Goal: Navigation & Orientation: Find specific page/section

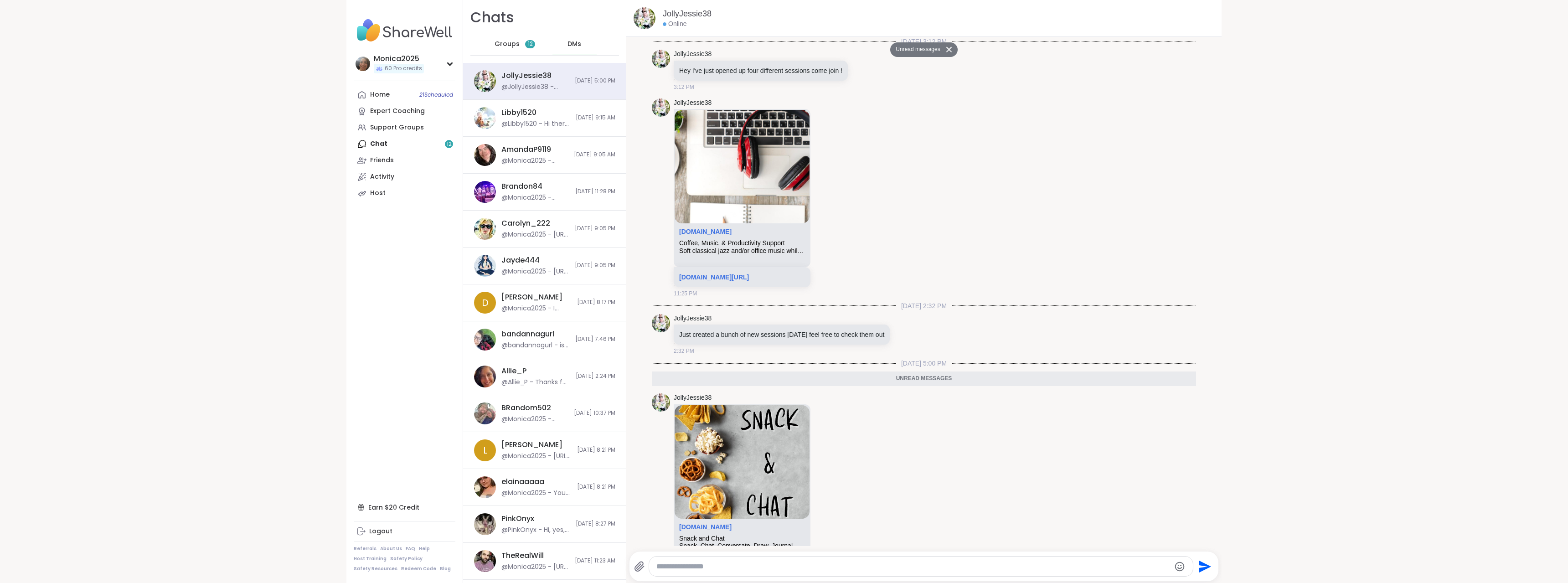
scroll to position [464, 0]
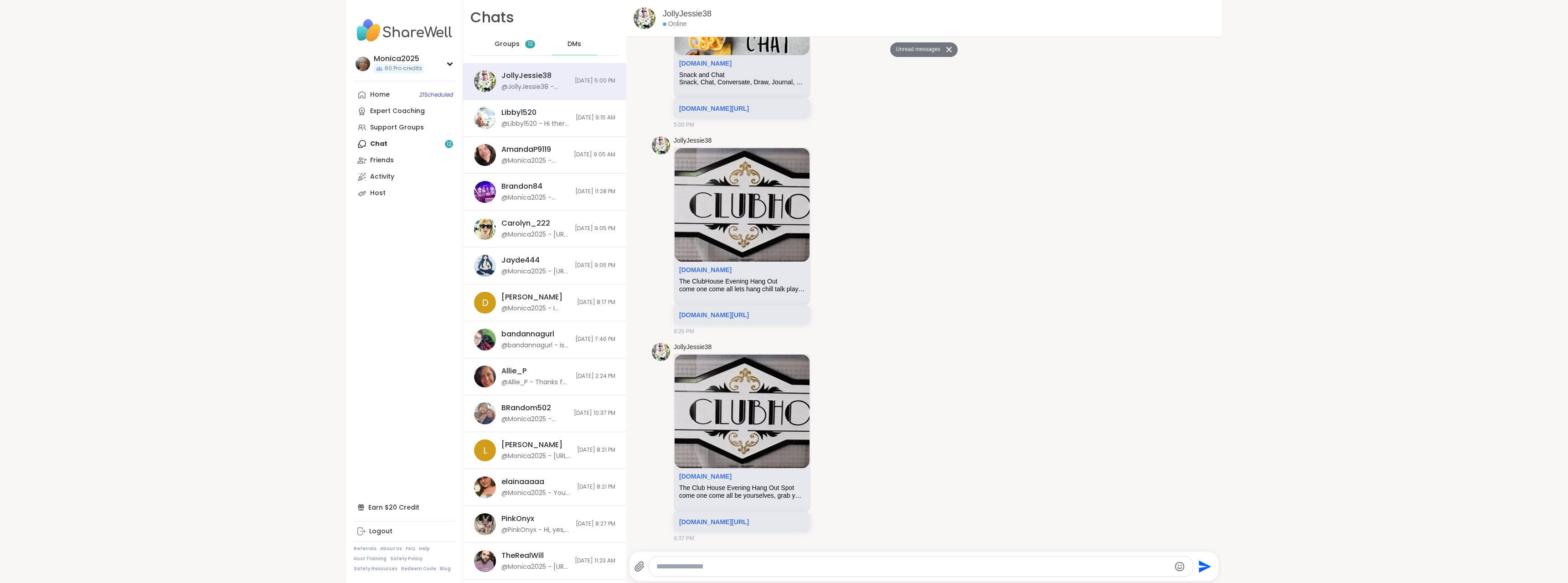
click at [502, 47] on span "Groups" at bounding box center [507, 44] width 25 height 9
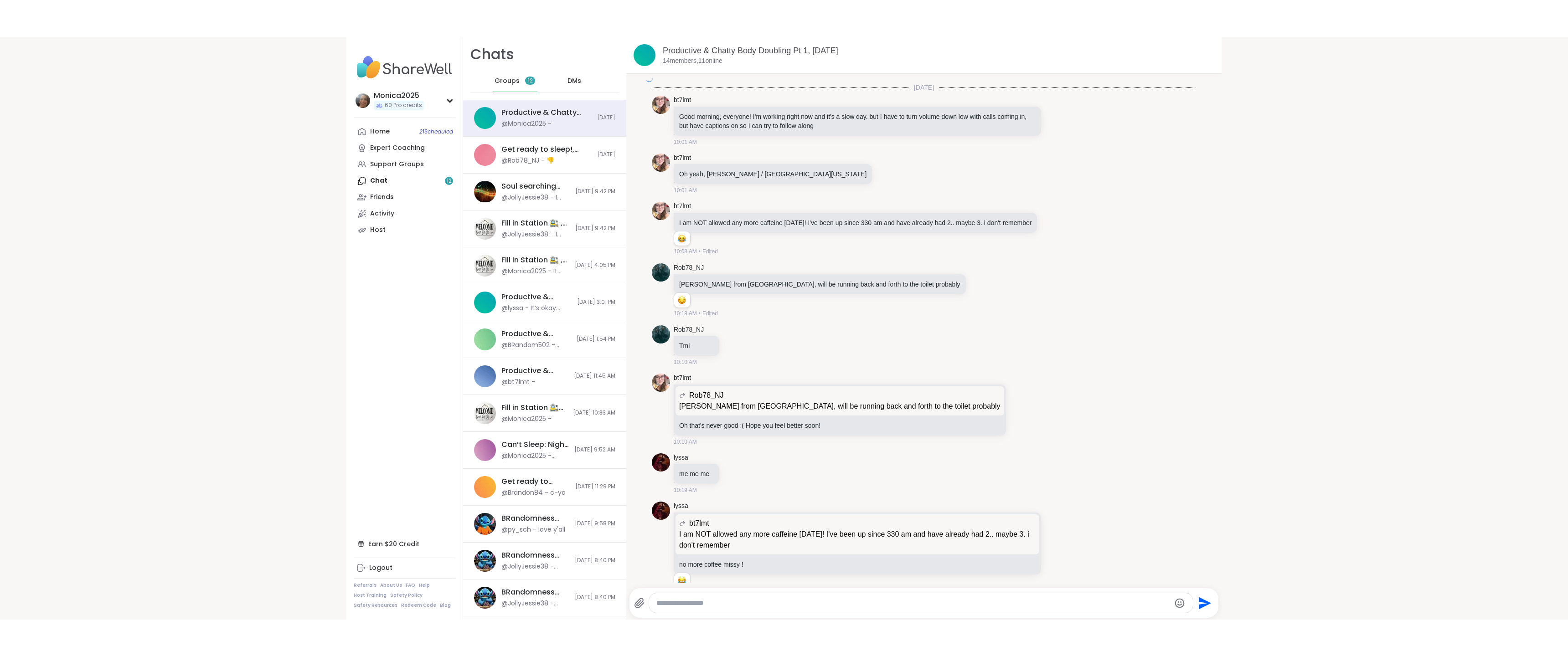
scroll to position [2246, 0]
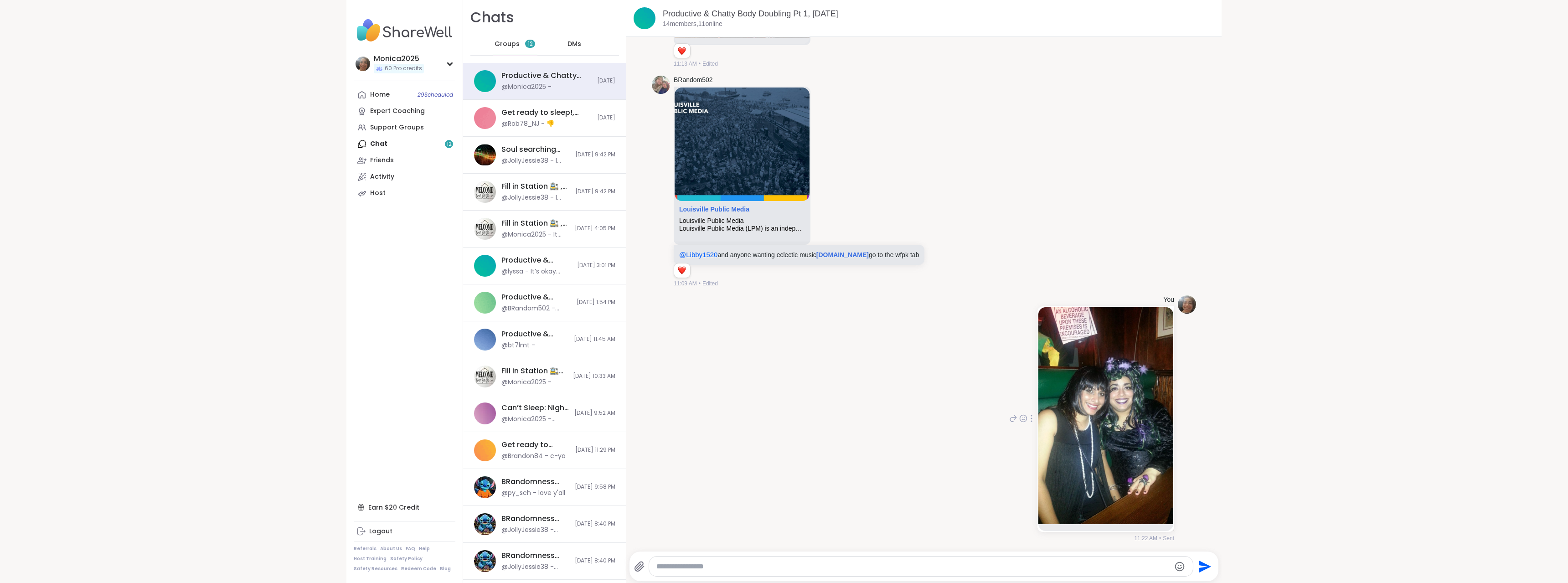
click at [1108, 403] on img at bounding box center [1106, 415] width 135 height 217
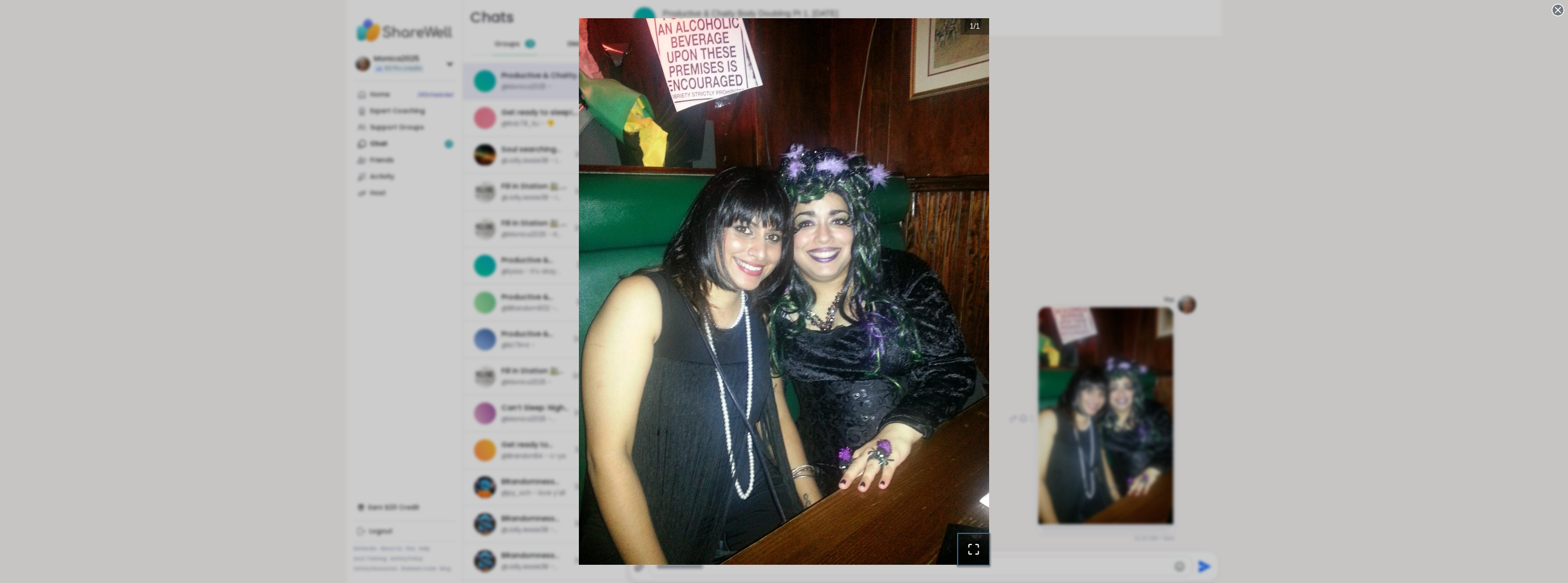
click at [973, 550] on icon "Open Fullscreen" at bounding box center [973, 549] width 13 height 13
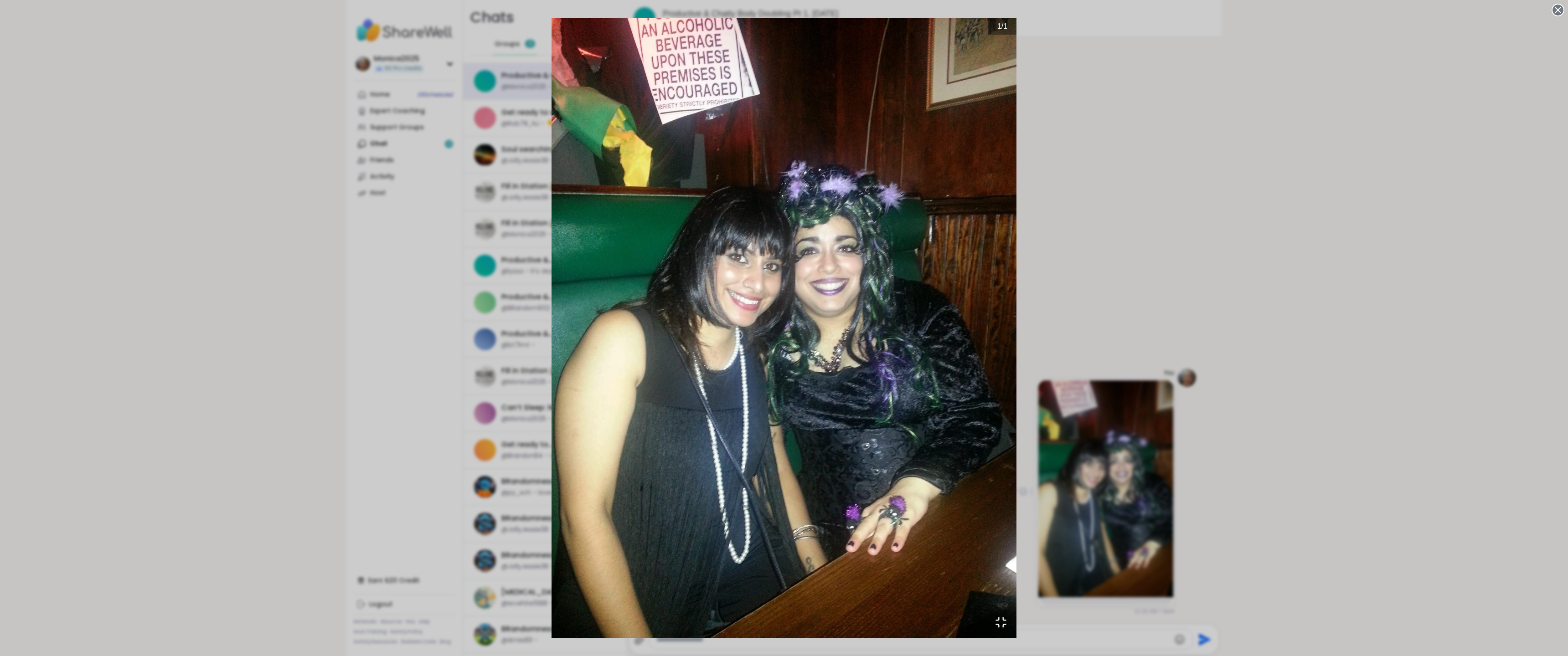
click at [1386, 358] on div "1 / 1" at bounding box center [784, 328] width 1568 height 656
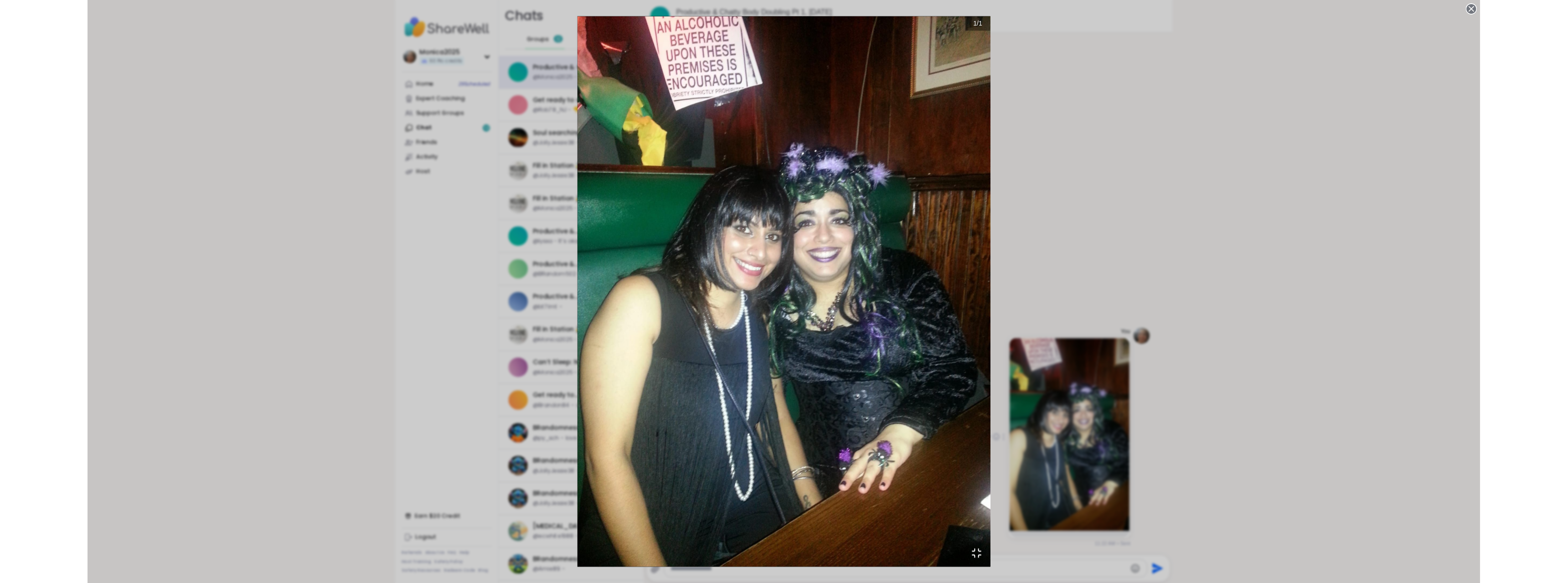
scroll to position [2247, 0]
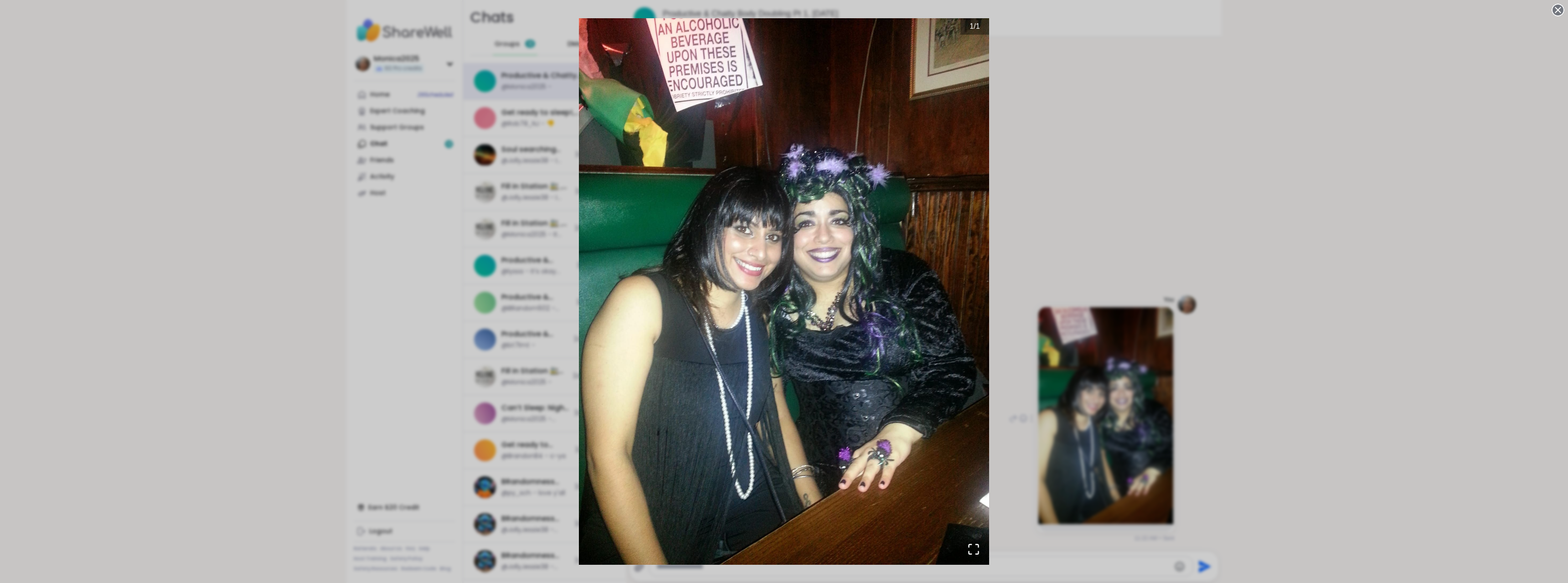
click at [1553, 382] on div "1 / 1" at bounding box center [784, 292] width 1568 height 583
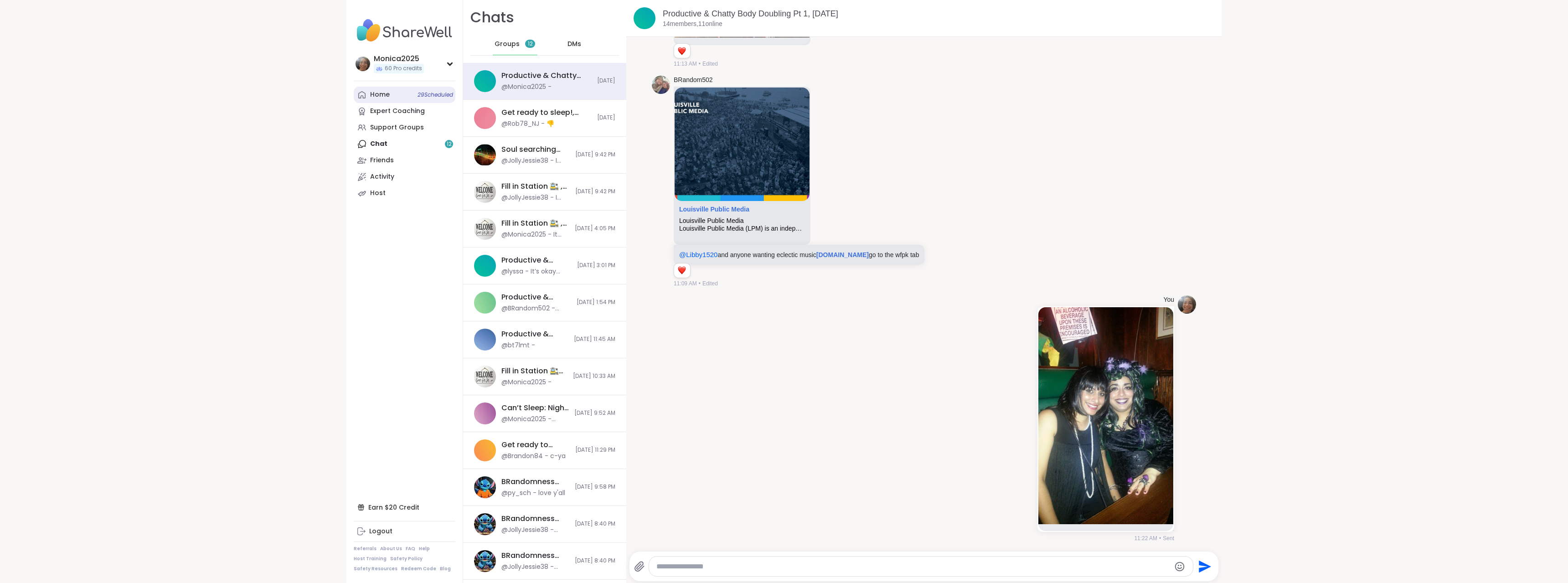
click at [400, 94] on link "Home 29 Scheduled" at bounding box center [404, 94] width 102 height 16
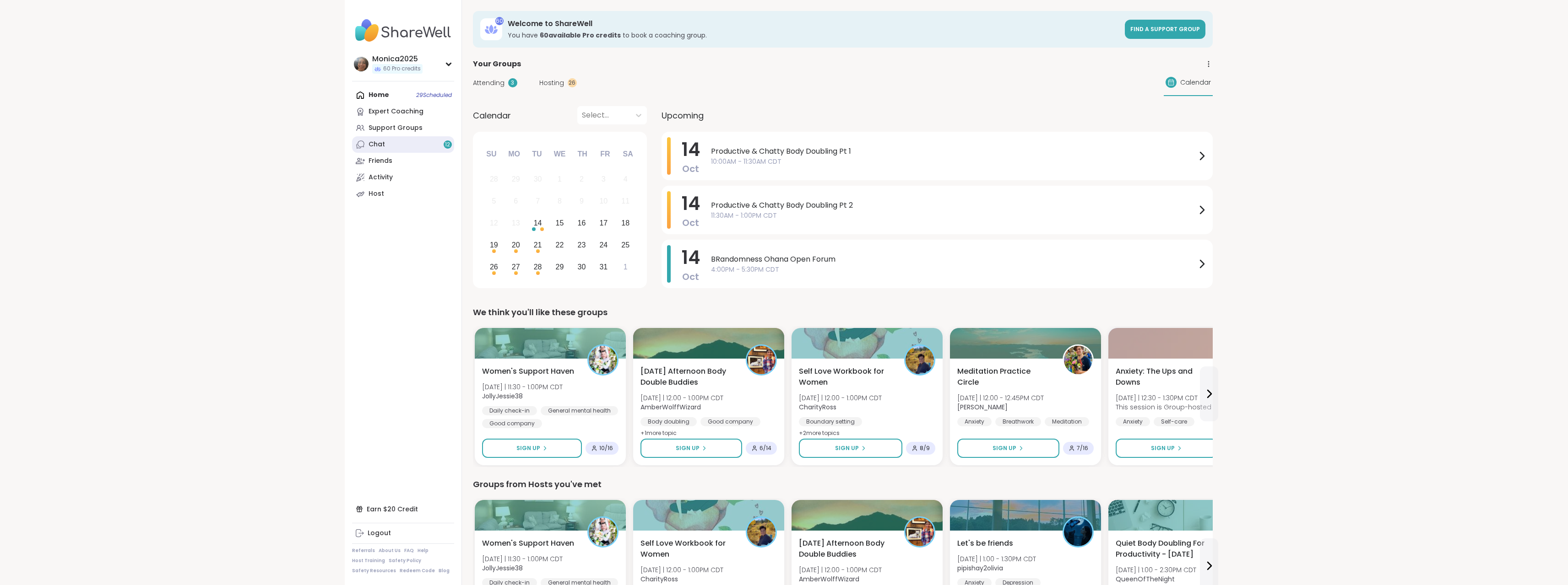
click at [383, 146] on div "Chat 12" at bounding box center [376, 145] width 17 height 9
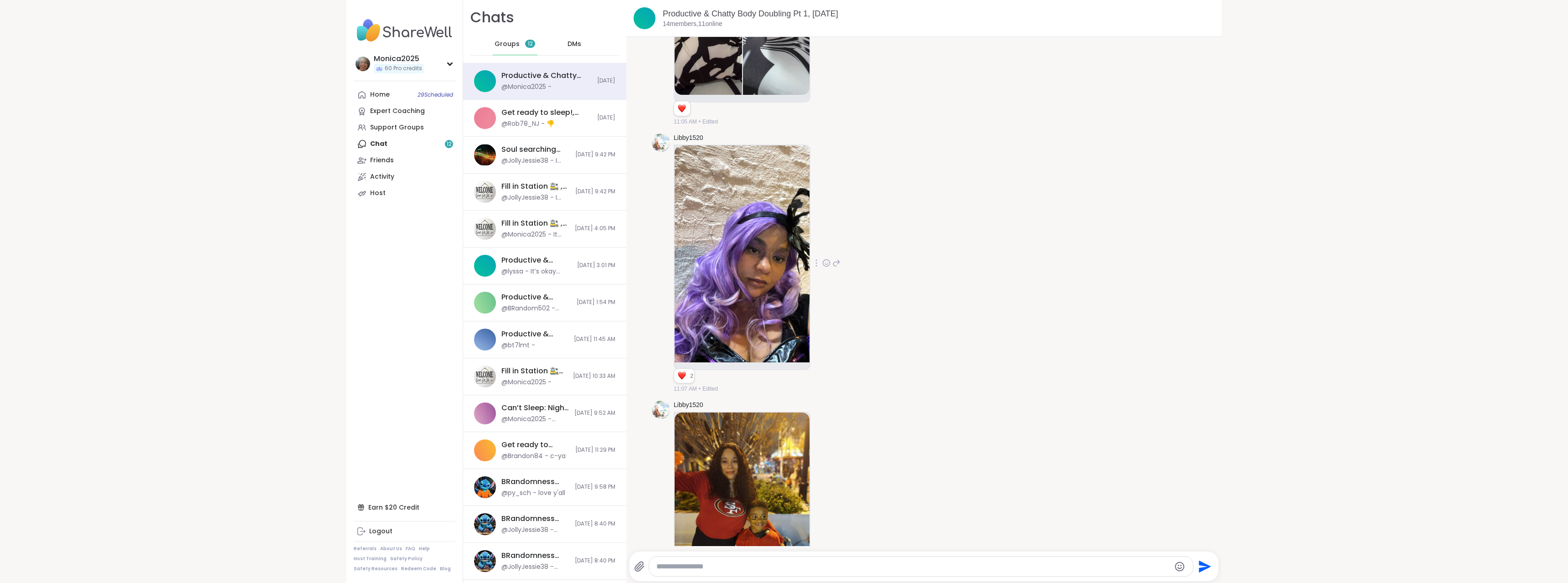
scroll to position [1655, 0]
click at [721, 278] on img at bounding box center [742, 254] width 135 height 217
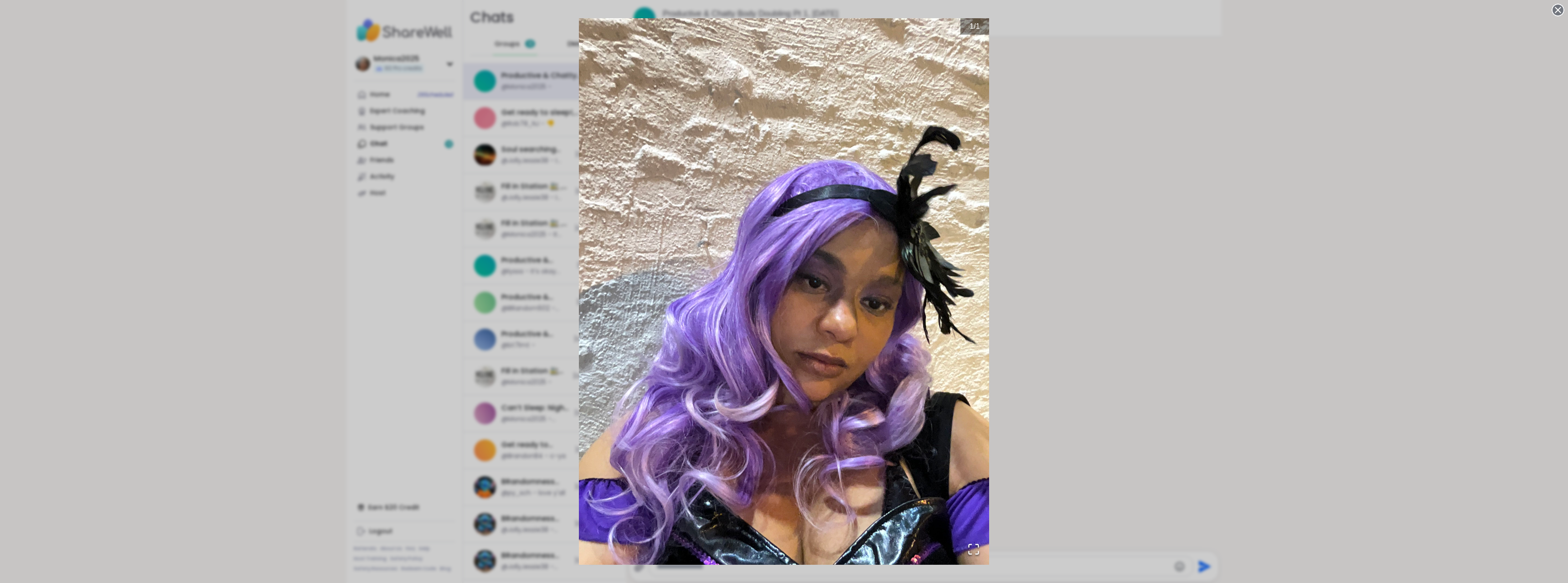
click at [1172, 179] on div "1 / 1" at bounding box center [784, 292] width 1568 height 583
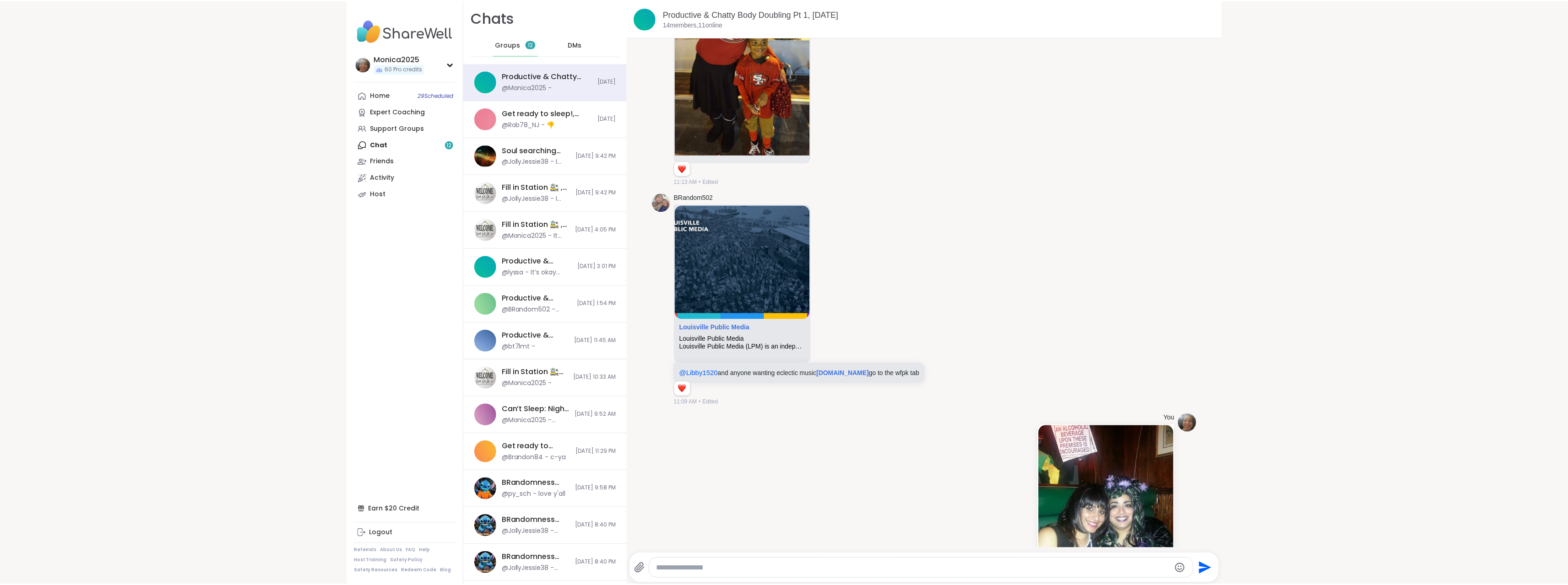
scroll to position [2255, 0]
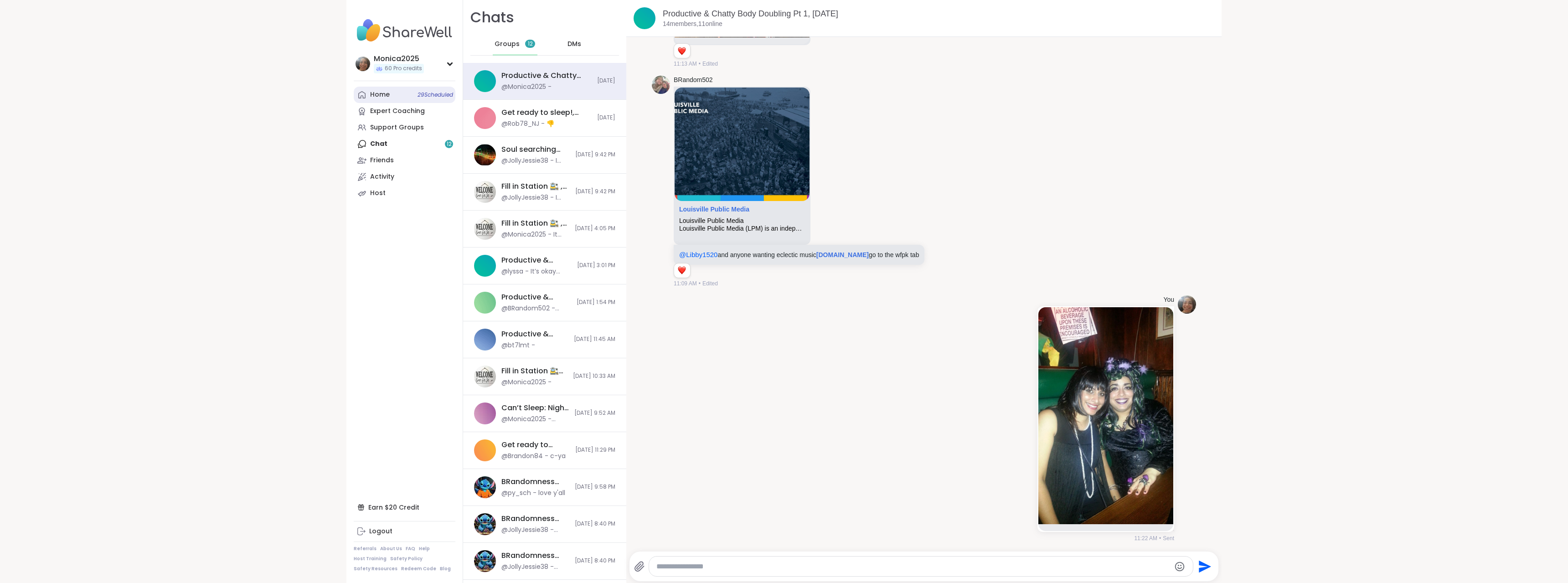
click at [379, 96] on div "Home 29 Scheduled" at bounding box center [380, 95] width 20 height 9
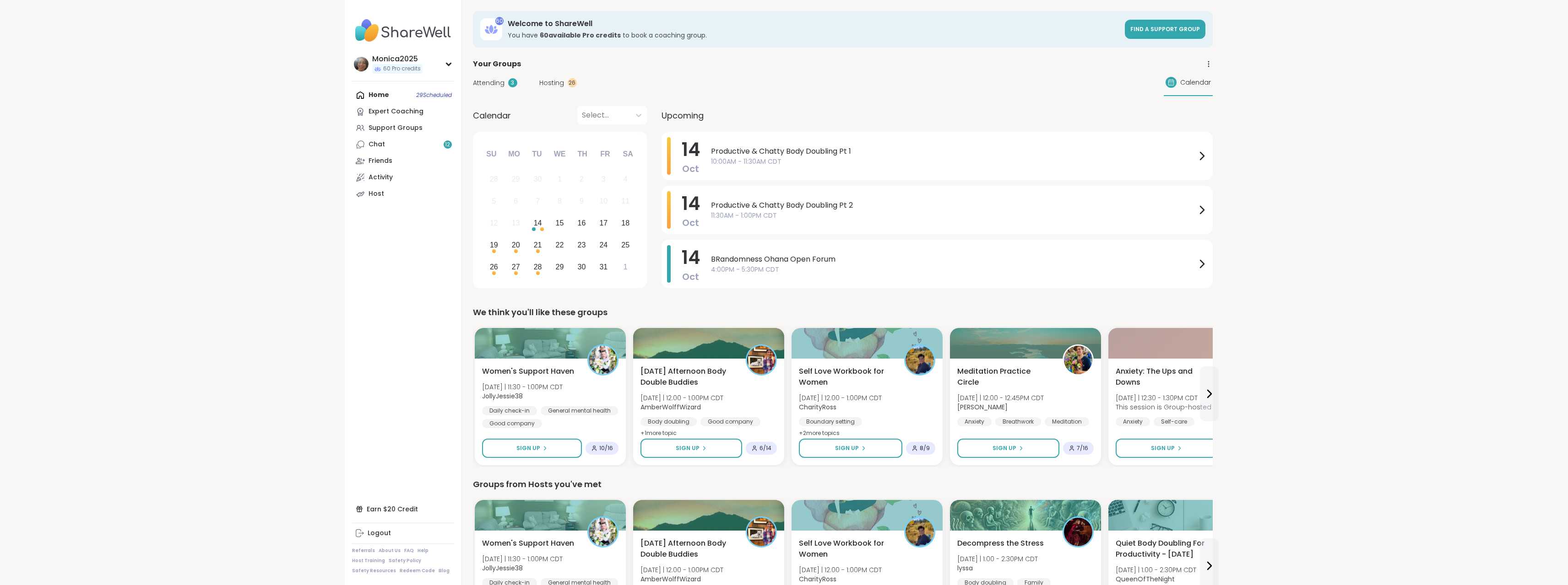
click at [373, 91] on div "Home 29 Scheduled Expert Coaching Support Groups Chat 12 Friends Activity Host" at bounding box center [403, 144] width 102 height 115
click at [381, 94] on div "Home 29 Scheduled Expert Coaching Support Groups Chat 12 Friends Activity Host" at bounding box center [403, 144] width 102 height 115
click at [499, 85] on span "Attending" at bounding box center [489, 83] width 32 height 10
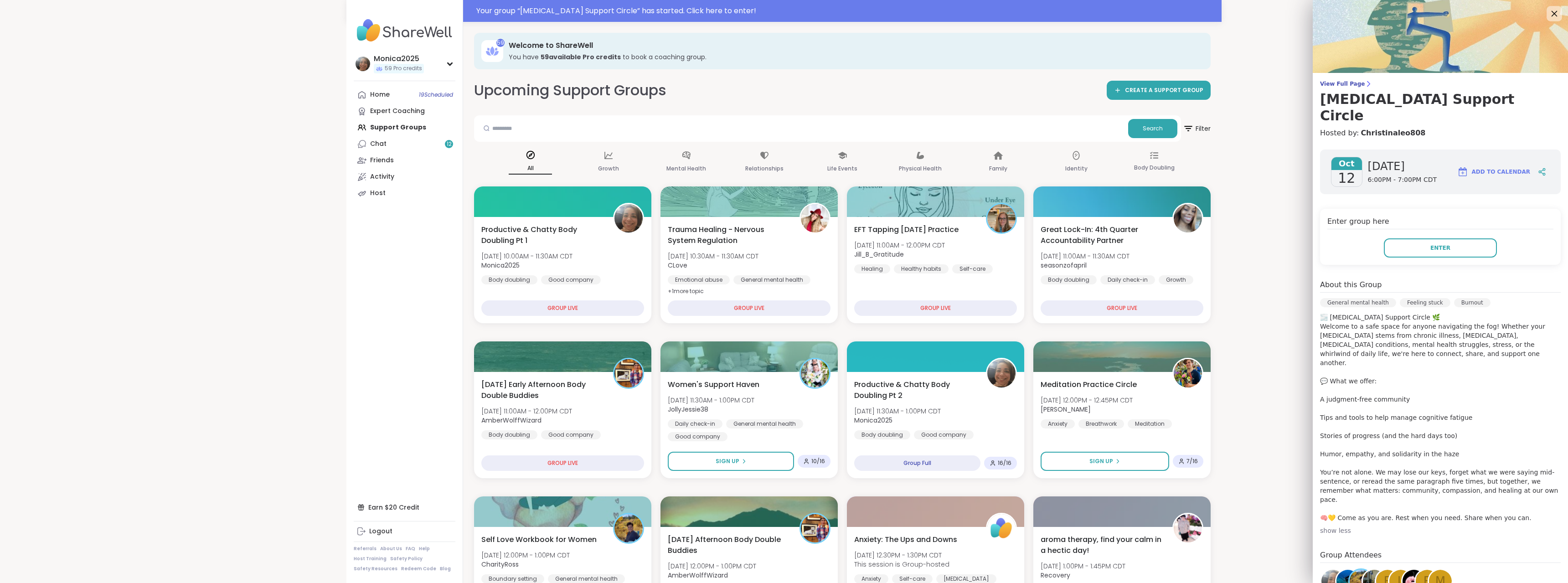
click at [1552, 14] on icon at bounding box center [1554, 14] width 6 height 6
